Goal: Check status: Check status

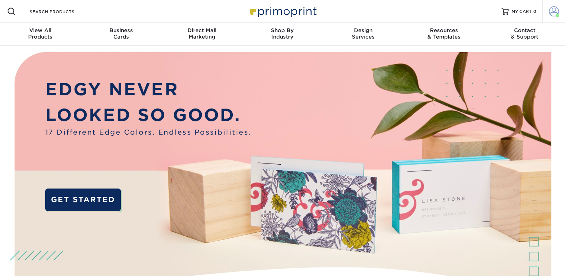
click at [554, 11] on span at bounding box center [554, 11] width 10 height 10
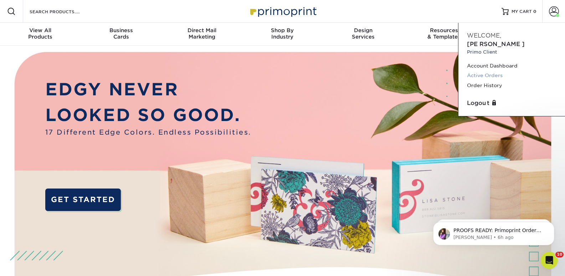
click at [493, 71] on link "Active Orders" at bounding box center [512, 76] width 90 height 10
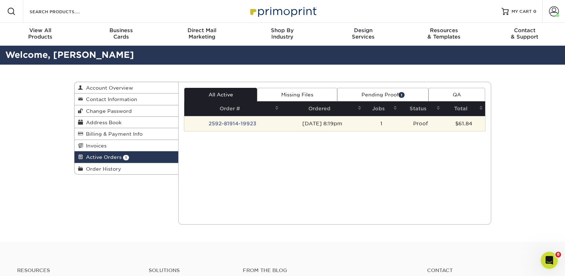
click at [236, 121] on td "2592-81914-19923" at bounding box center [232, 123] width 97 height 15
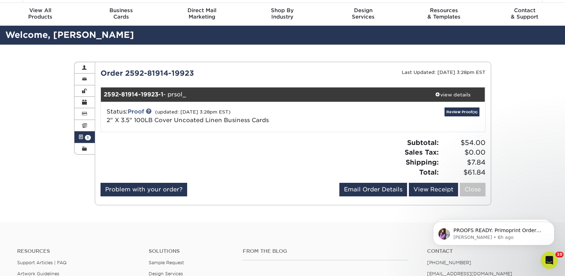
scroll to position [36, 0]
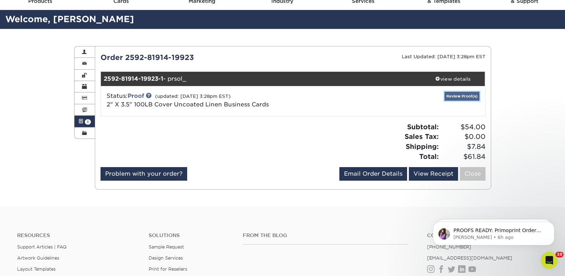
click at [458, 95] on link "Review Proof(s)" at bounding box center [462, 96] width 35 height 9
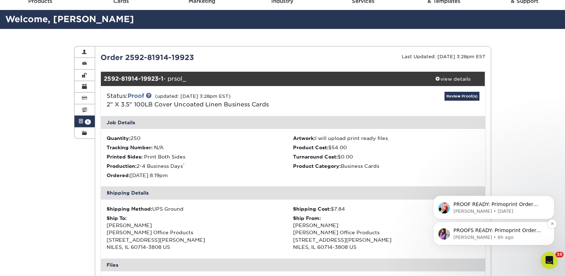
click at [500, 231] on p "PROOFS READY: Primoprint Order 2592-81914-19923 Thank you for placing your prin…" at bounding box center [500, 230] width 92 height 7
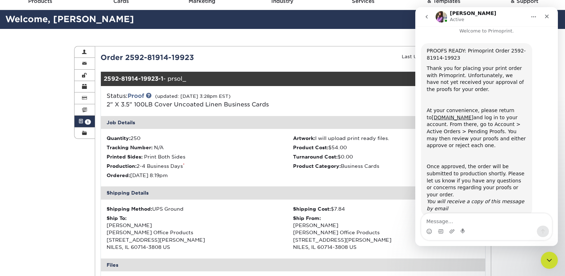
scroll to position [0, 0]
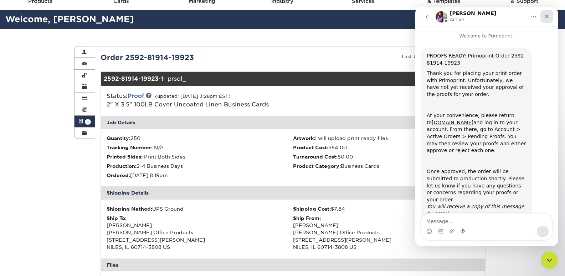
click at [547, 15] on icon "Close" at bounding box center [547, 17] width 6 height 6
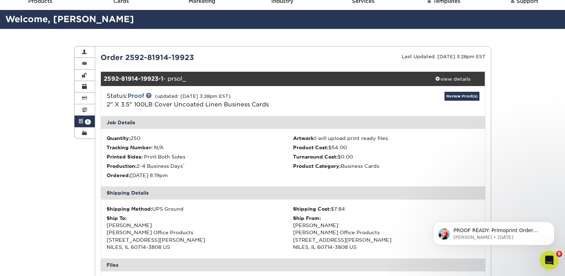
click at [559, 255] on span "9" at bounding box center [559, 254] width 6 height 6
click at [549, 259] on icon "Open Intercom Messenger" at bounding box center [549, 259] width 12 height 12
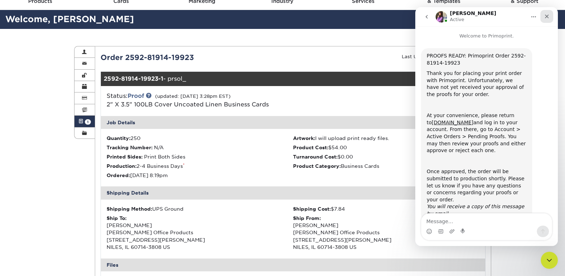
click at [546, 15] on icon "Close" at bounding box center [547, 17] width 6 height 6
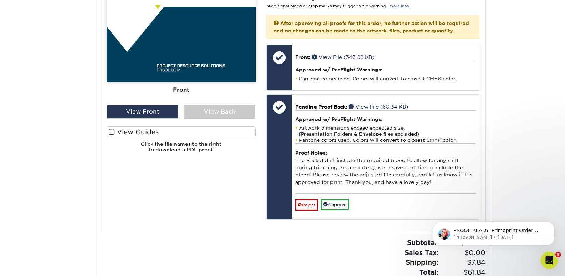
scroll to position [321, 0]
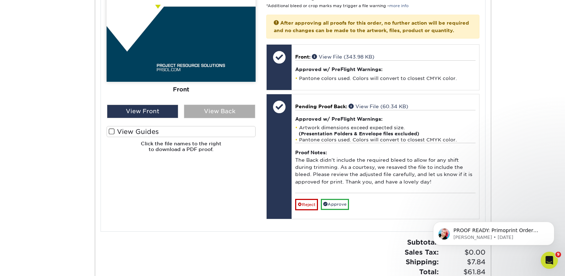
click at [223, 108] on div "View Back" at bounding box center [219, 111] width 71 height 14
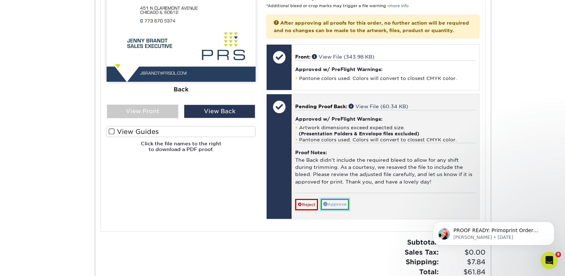
click at [336, 210] on link "Approve" at bounding box center [335, 204] width 28 height 11
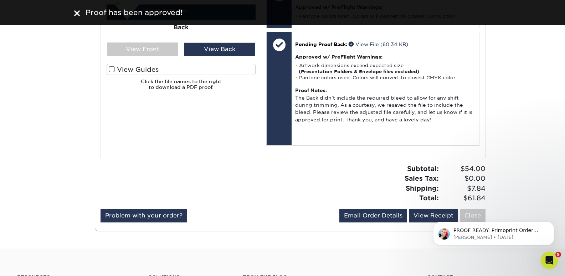
scroll to position [428, 0]
